Goal: Task Accomplishment & Management: Manage account settings

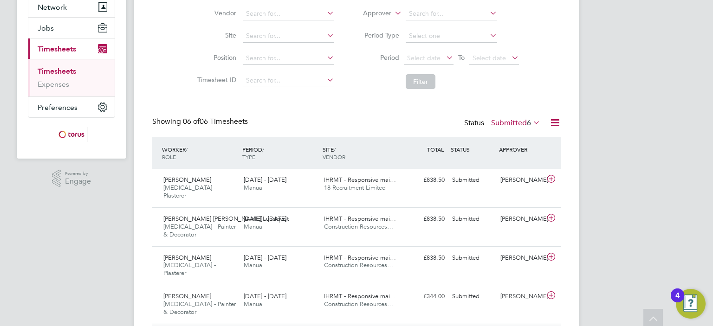
scroll to position [154, 0]
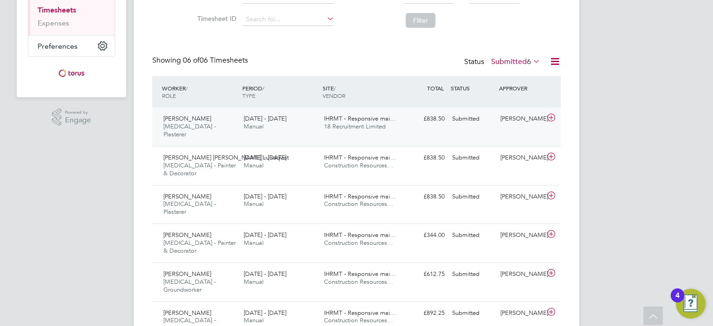
click at [390, 115] on span "IHRMT - Responsive mai…" at bounding box center [360, 119] width 72 height 8
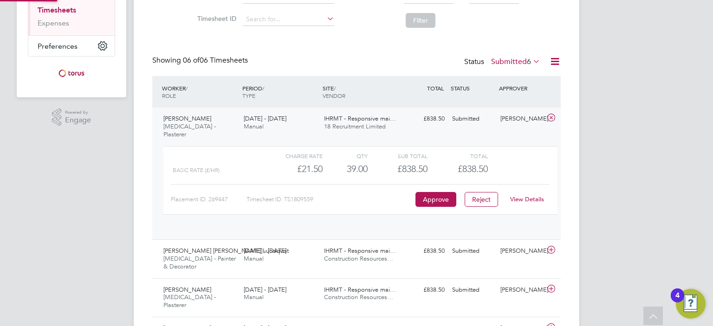
scroll to position [15, 90]
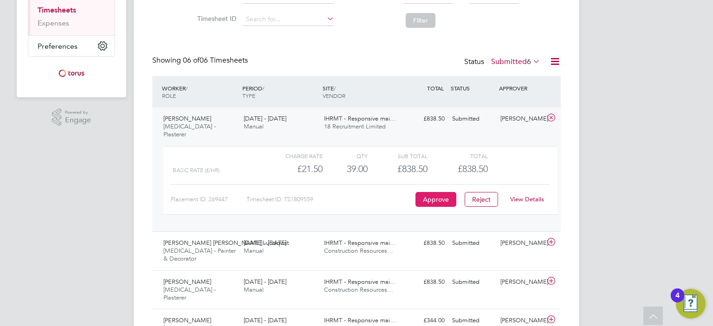
click at [429, 192] on button "Approve" at bounding box center [435, 199] width 41 height 15
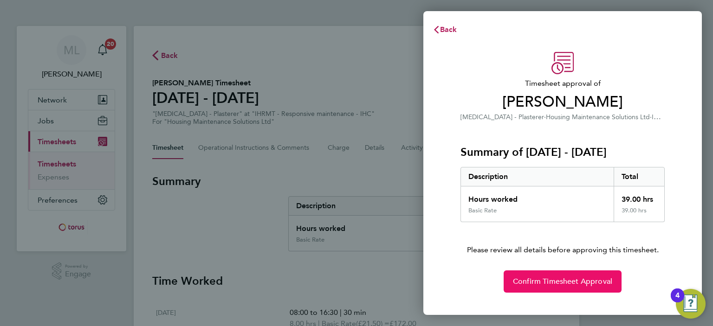
click at [568, 280] on span "Confirm Timesheet Approval" at bounding box center [562, 281] width 99 height 9
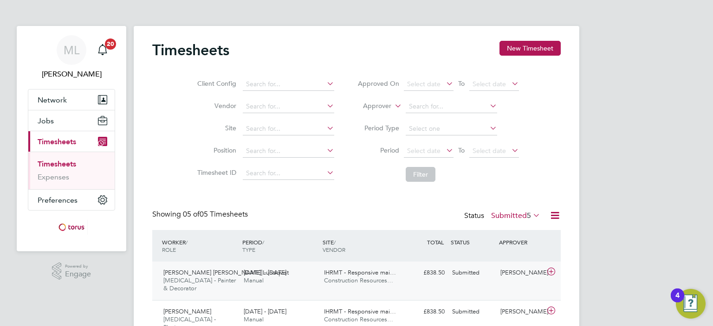
click at [299, 280] on div "18 - 24 Aug 2025 Manual" at bounding box center [280, 276] width 80 height 23
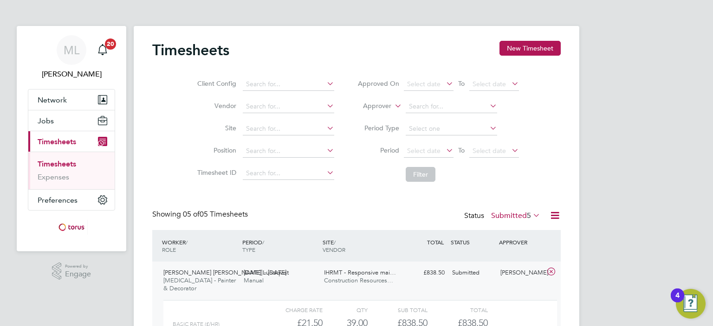
scroll to position [93, 0]
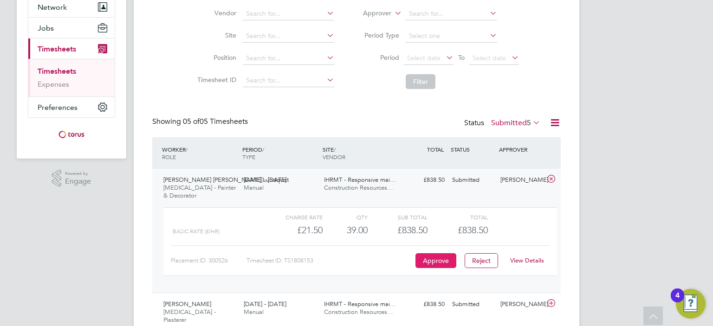
click at [442, 253] on button "Approve" at bounding box center [435, 260] width 41 height 15
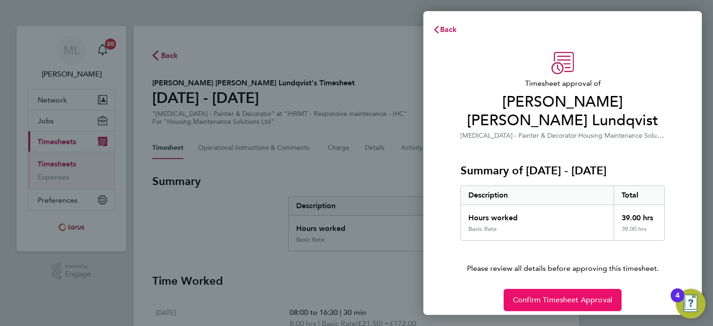
click at [580, 289] on button "Confirm Timesheet Approval" at bounding box center [562, 300] width 118 height 22
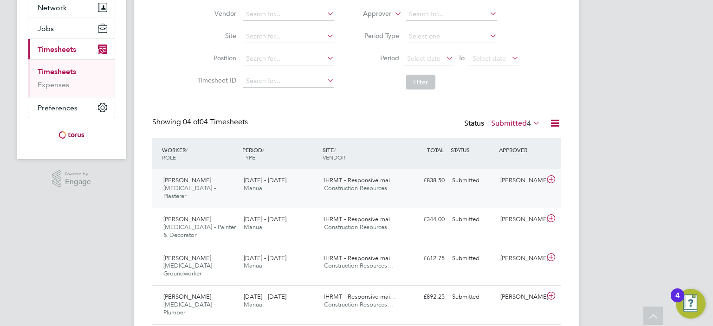
click at [437, 183] on div "£838.50 Submitted" at bounding box center [424, 180] width 48 height 15
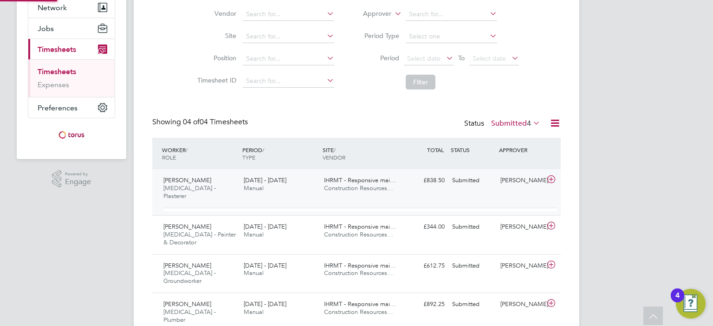
scroll to position [15, 90]
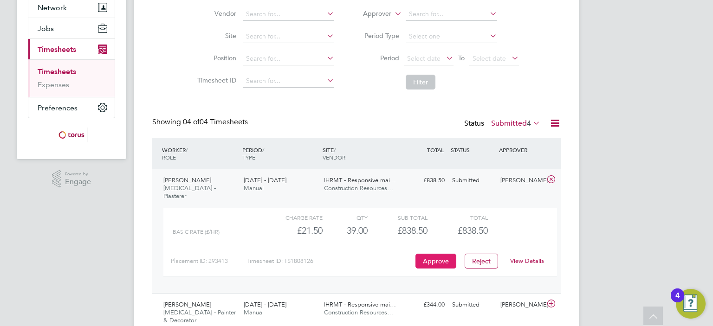
click at [427, 254] on button "Approve" at bounding box center [435, 261] width 41 height 15
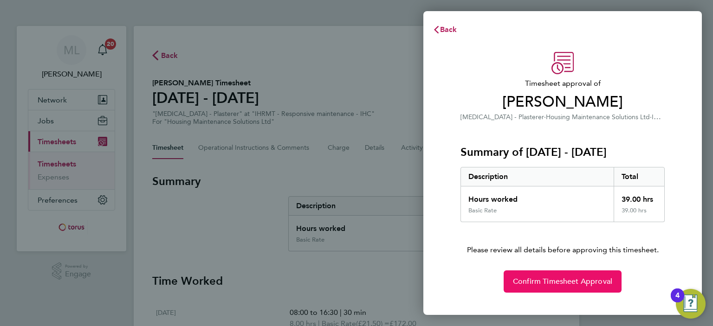
click at [572, 287] on button "Confirm Timesheet Approval" at bounding box center [562, 282] width 118 height 22
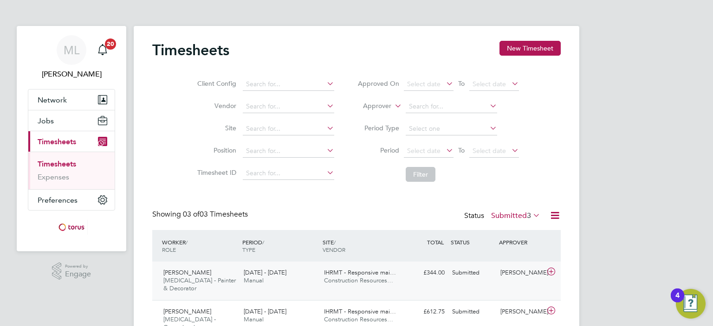
click at [394, 272] on span "IHRMT - Responsive mai…" at bounding box center [360, 273] width 72 height 8
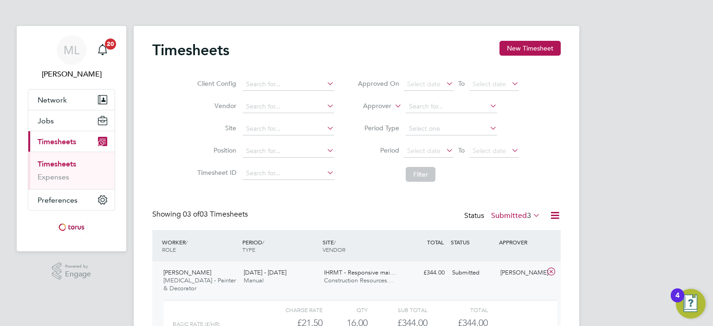
scroll to position [93, 0]
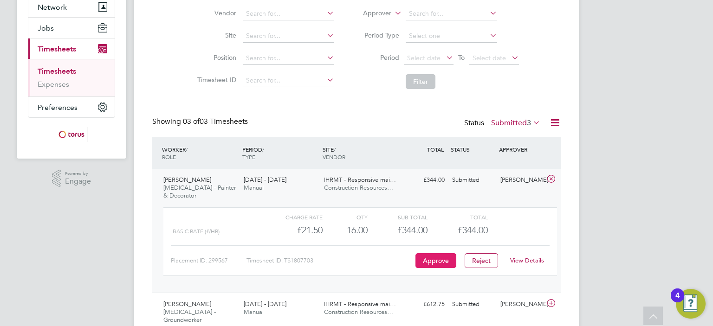
click at [439, 253] on button "Approve" at bounding box center [435, 260] width 41 height 15
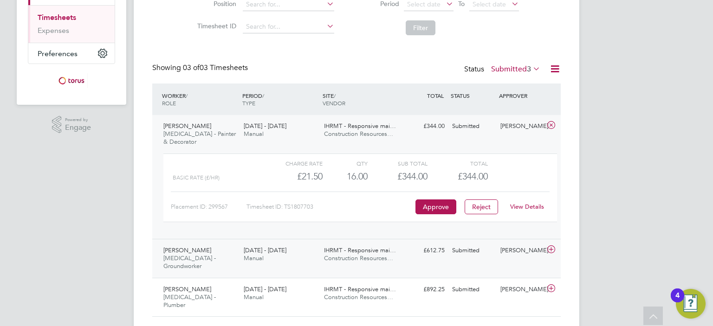
click at [460, 245] on div "Submitted" at bounding box center [472, 250] width 48 height 15
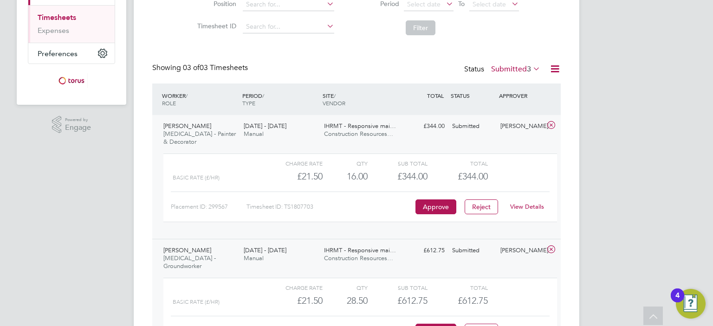
scroll to position [232, 0]
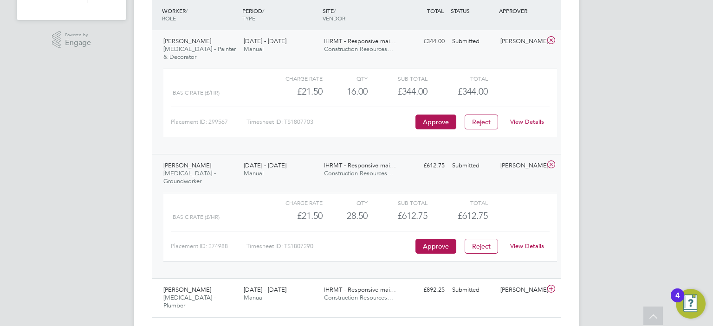
click at [527, 242] on link "View Details" at bounding box center [527, 246] width 34 height 8
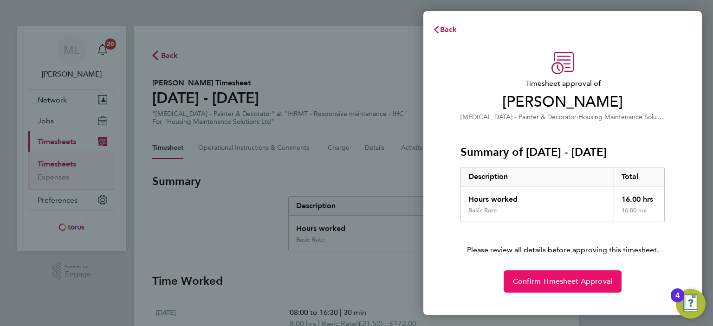
click at [568, 279] on span "Confirm Timesheet Approval" at bounding box center [562, 281] width 99 height 9
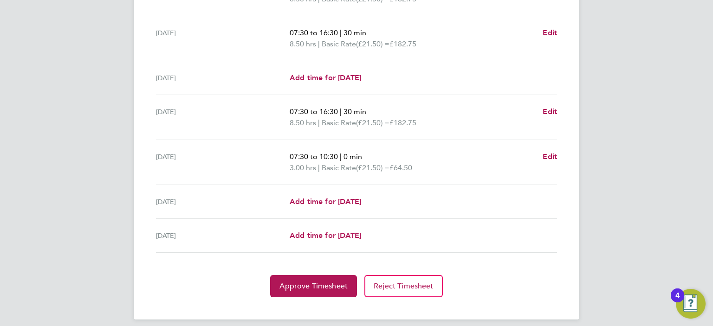
scroll to position [332, 0]
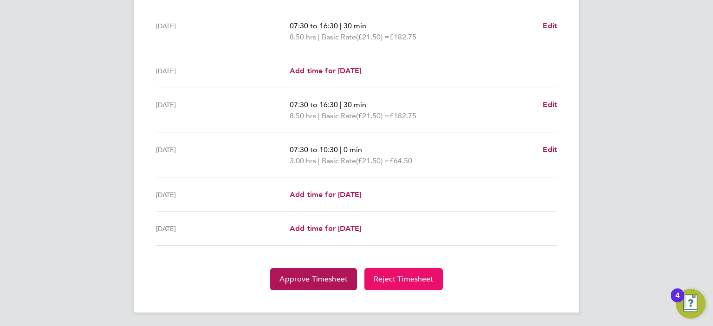
click at [421, 279] on span "Reject Timesheet" at bounding box center [404, 279] width 60 height 9
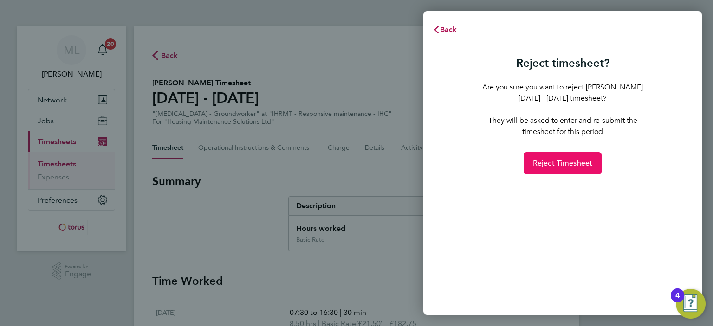
click at [570, 162] on span "Reject Timesheet" at bounding box center [563, 163] width 60 height 9
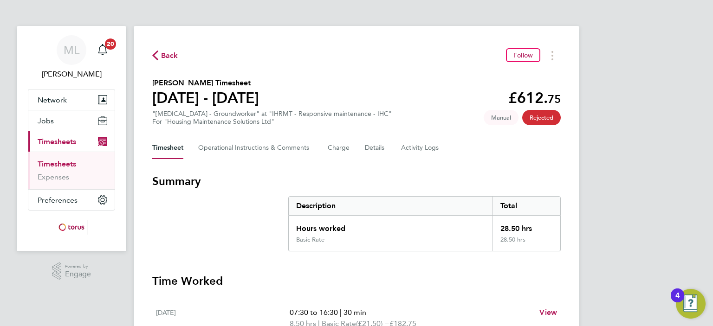
click at [168, 54] on span "Back" at bounding box center [169, 55] width 17 height 11
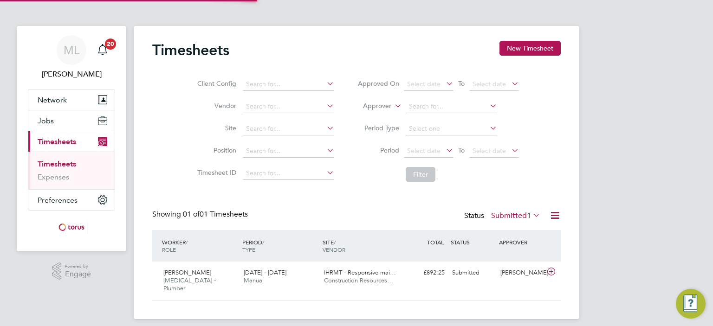
scroll to position [23, 81]
click at [467, 282] on div "Charles Venables HMS - Plumber 18 - 24 Aug 2025 18 - 24 Aug 2025 Manual IHRMT -…" at bounding box center [356, 281] width 408 height 39
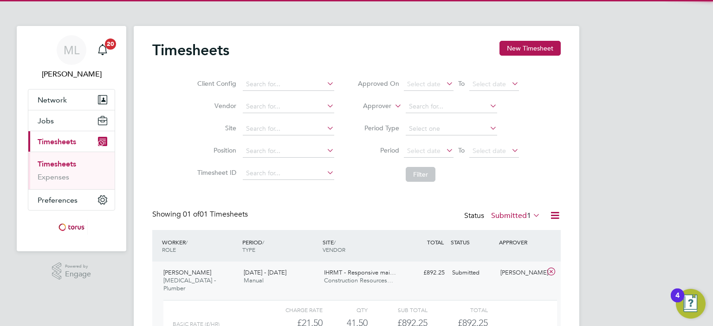
scroll to position [84, 0]
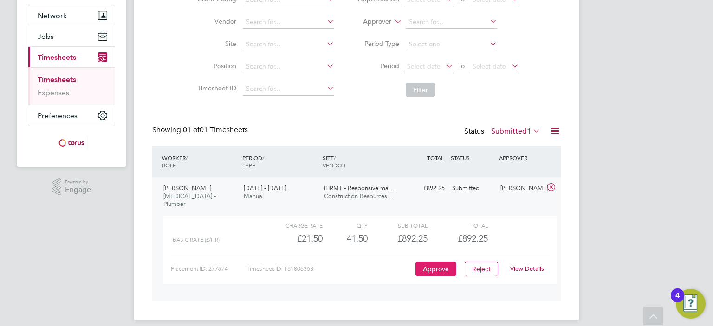
click at [444, 264] on button "Approve" at bounding box center [435, 269] width 41 height 15
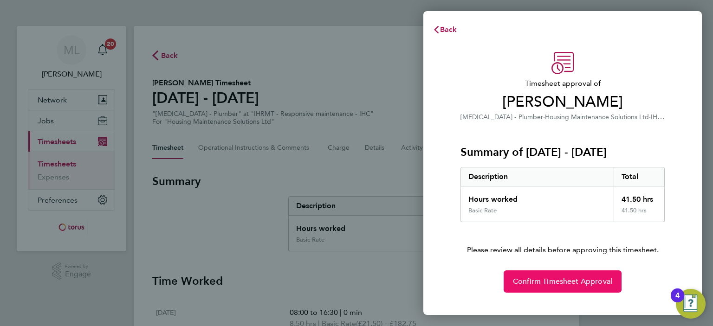
click at [531, 277] on span "Confirm Timesheet Approval" at bounding box center [562, 281] width 99 height 9
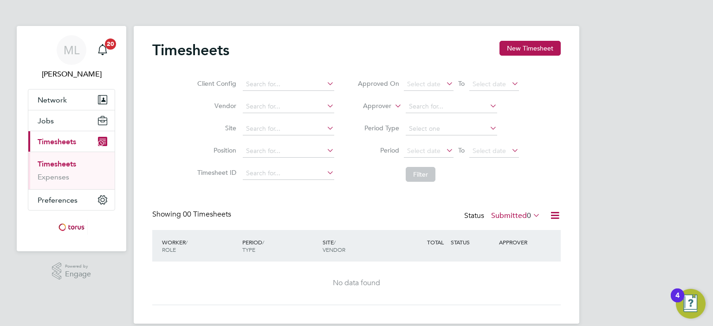
scroll to position [12, 0]
